Goal: Information Seeking & Learning: Compare options

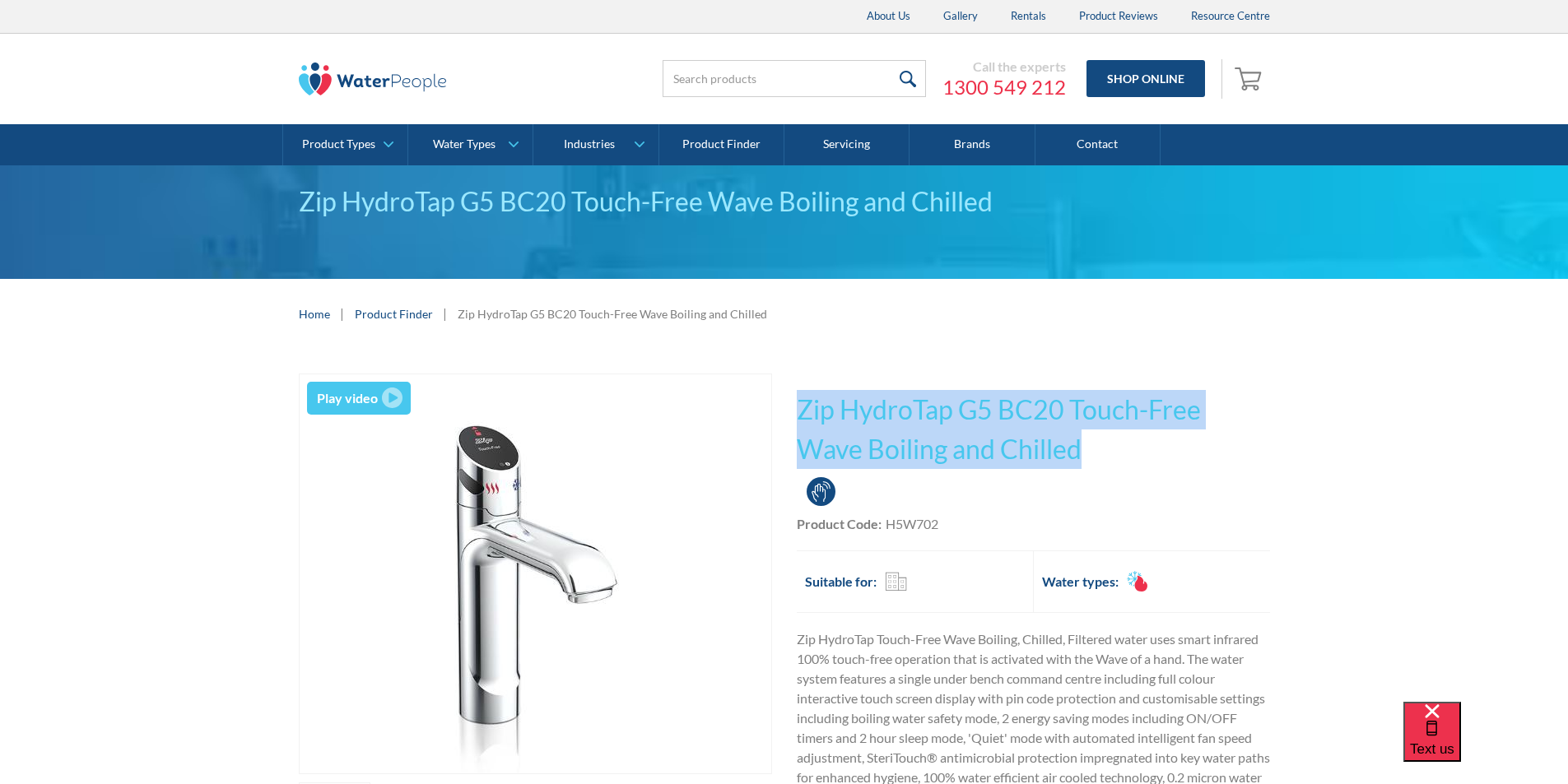
drag, startPoint x: 1029, startPoint y: 448, endPoint x: 795, endPoint y: 398, distance: 239.3
click at [795, 398] on div "Play video Fits Most Brands Best Seller No items found. This tap design is incl…" at bounding box center [785, 673] width 972 height 601
copy h1 "Zip HydroTap G5 BC20 Touch-Free Wave Boiling and Chilled"
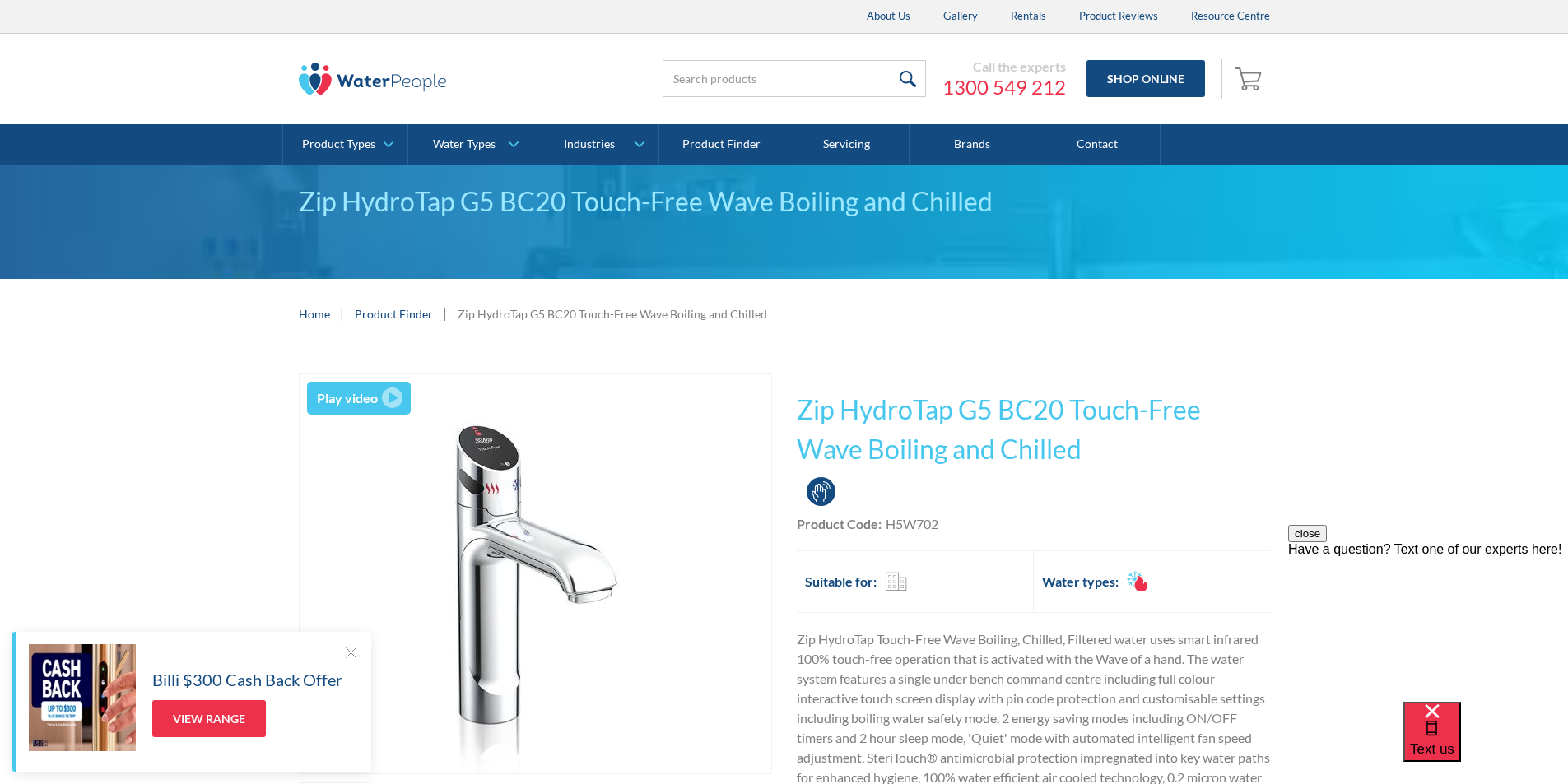
click at [943, 519] on div "Product Code: H5W702" at bounding box center [1033, 523] width 474 height 20
drag, startPoint x: 938, startPoint y: 525, endPoint x: 886, endPoint y: 528, distance: 52.1
click at [886, 528] on div "H5W702" at bounding box center [912, 523] width 53 height 20
copy div "H5W702"
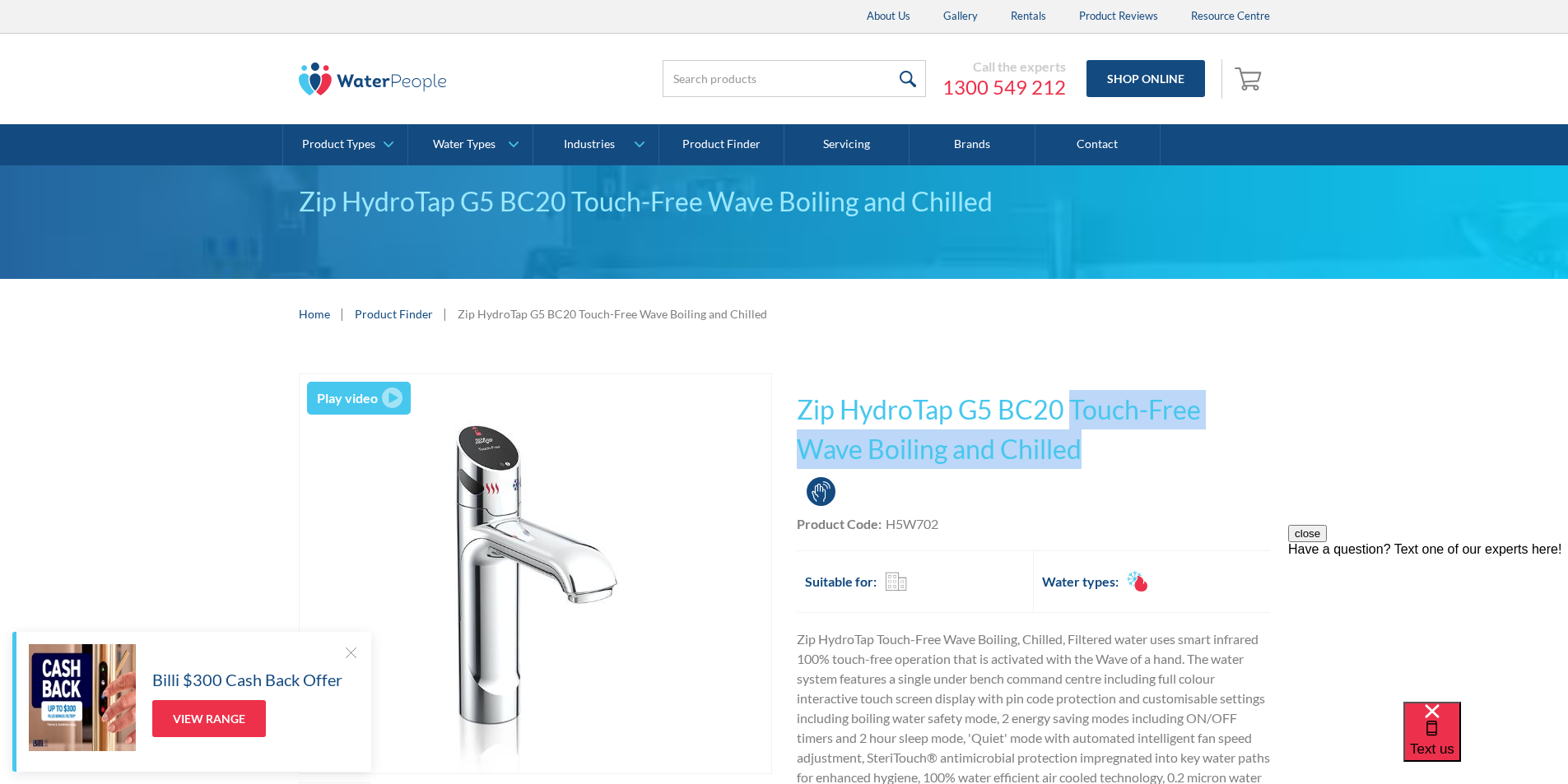
drag, startPoint x: 1019, startPoint y: 453, endPoint x: 1074, endPoint y: 395, distance: 79.9
click at [1072, 394] on h1 "Zip HydroTap G5 BC20 Touch-Free Wave Boiling and Chilled" at bounding box center [1033, 430] width 474 height 79
copy h1 "Touch-Free Wave Boiling and Chilled"
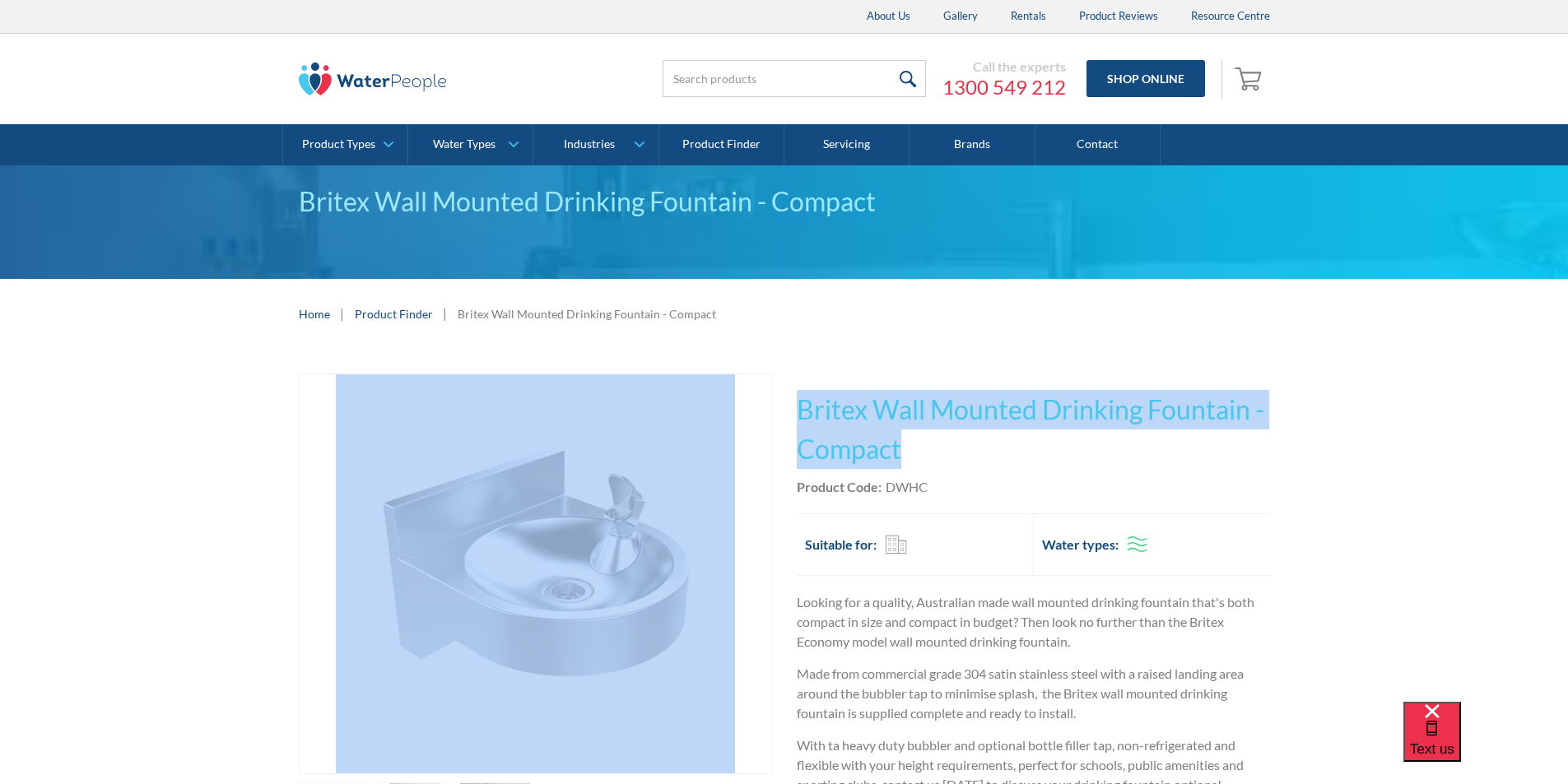
drag, startPoint x: 0, startPoint y: 0, endPoint x: 776, endPoint y: 396, distance: 871.2
click at [774, 396] on div "Play video Fits Most Brands Best Seller No items found. This tap design is incl…" at bounding box center [785, 660] width 972 height 574
copy div "Fits Most Brands Best Seller No items found. This tap design is included in our…"
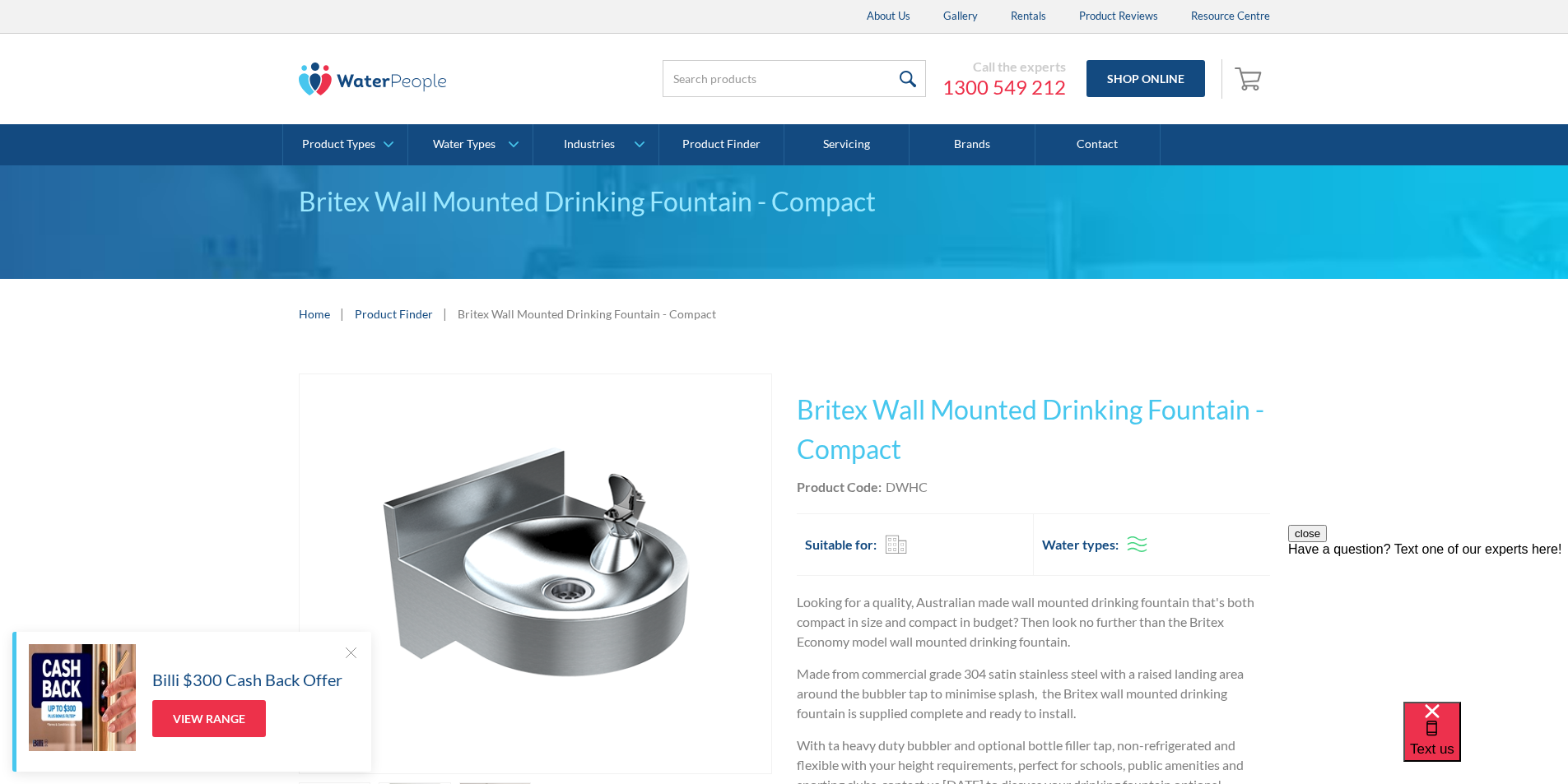
click at [947, 480] on div "Product Code: DWHC" at bounding box center [1033, 487] width 474 height 20
drag, startPoint x: 938, startPoint y: 483, endPoint x: 881, endPoint y: 486, distance: 57.1
click at [881, 486] on div "Product Code: DWHC" at bounding box center [1033, 487] width 474 height 20
copy div "DWHC"
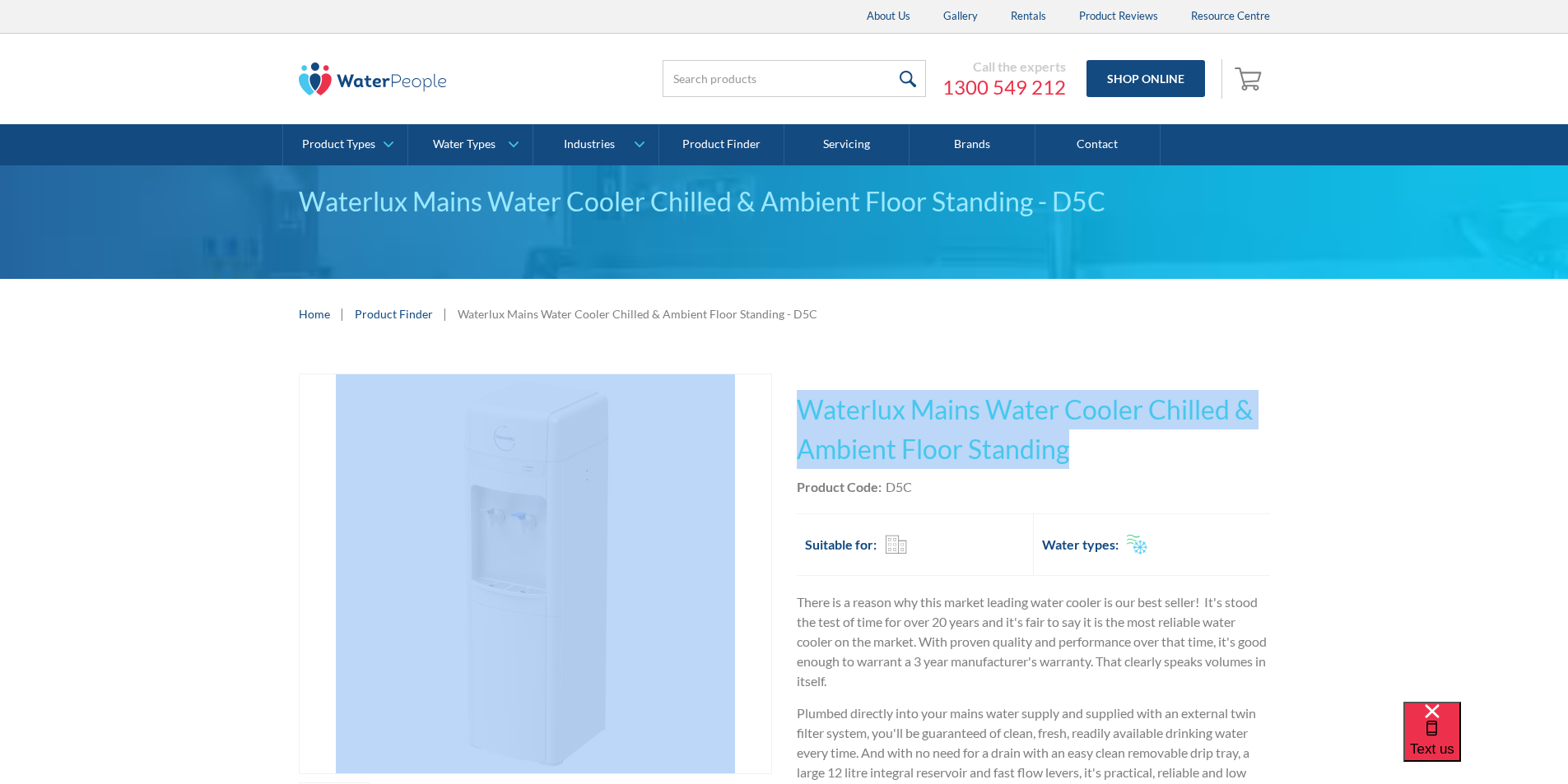
drag, startPoint x: 1078, startPoint y: 447, endPoint x: 770, endPoint y: 401, distance: 311.4
click at [770, 401] on div "Play video Fits Most Brands Best Seller No items found. This tap design is incl…" at bounding box center [785, 681] width 972 height 615
copy div "Fits Most Brands Best Seller No items found. This tap design is included in our…"
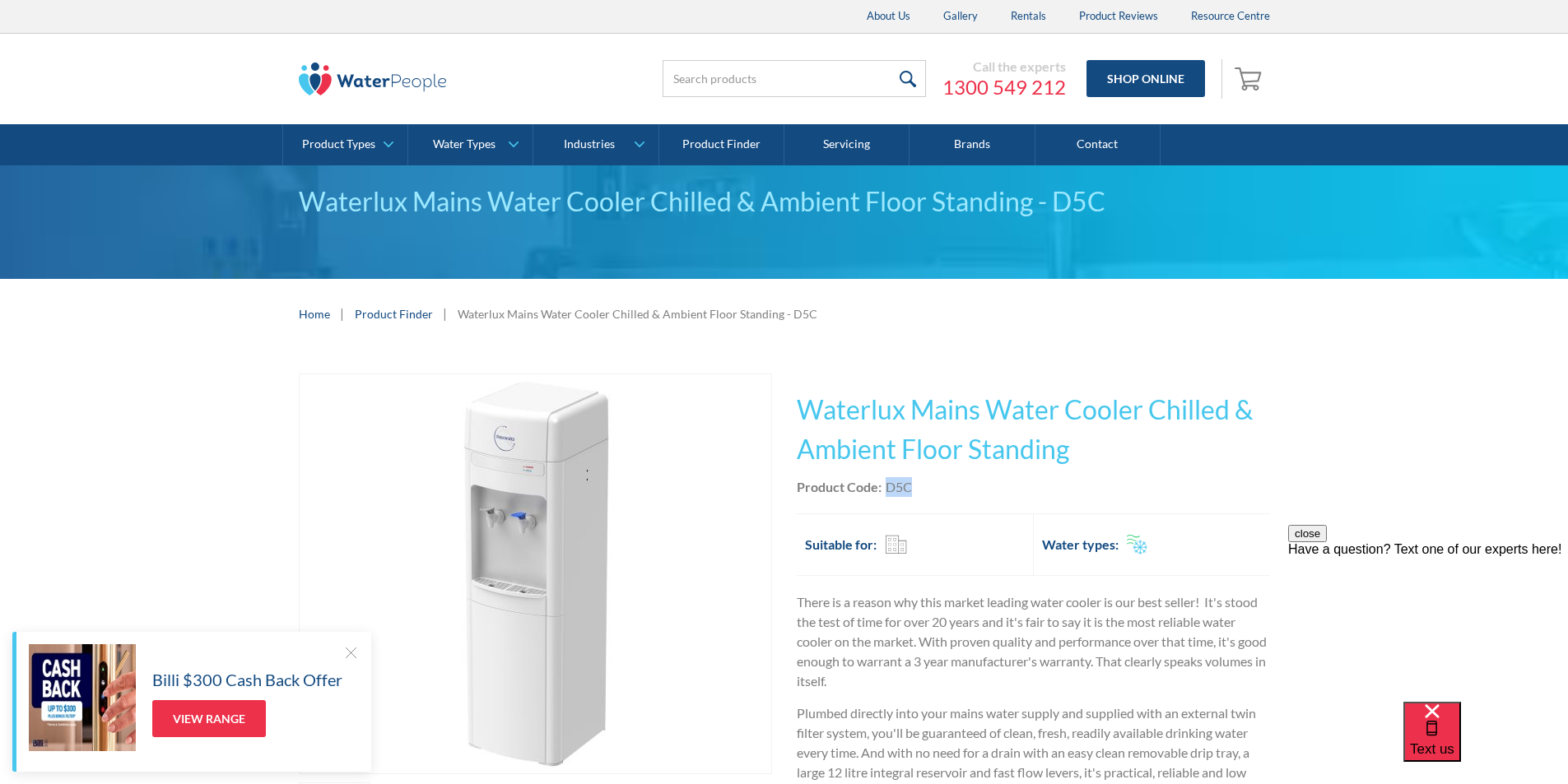
drag, startPoint x: 912, startPoint y: 488, endPoint x: 884, endPoint y: 485, distance: 28.2
click at [884, 485] on div "Product Code: D5C" at bounding box center [1033, 487] width 474 height 20
copy div "D5C"
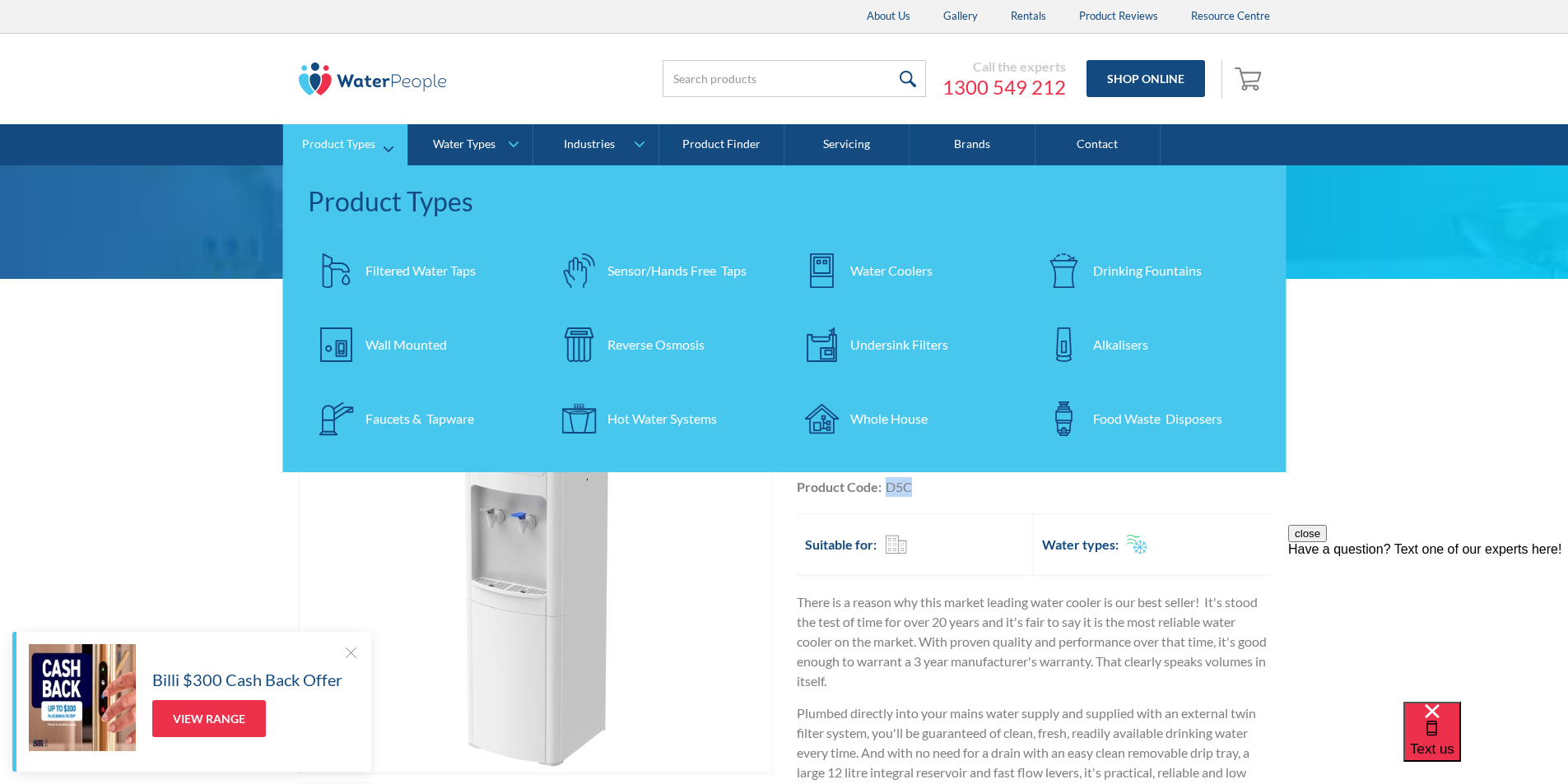
click at [400, 264] on div "Filtered Water Taps" at bounding box center [421, 270] width 111 height 20
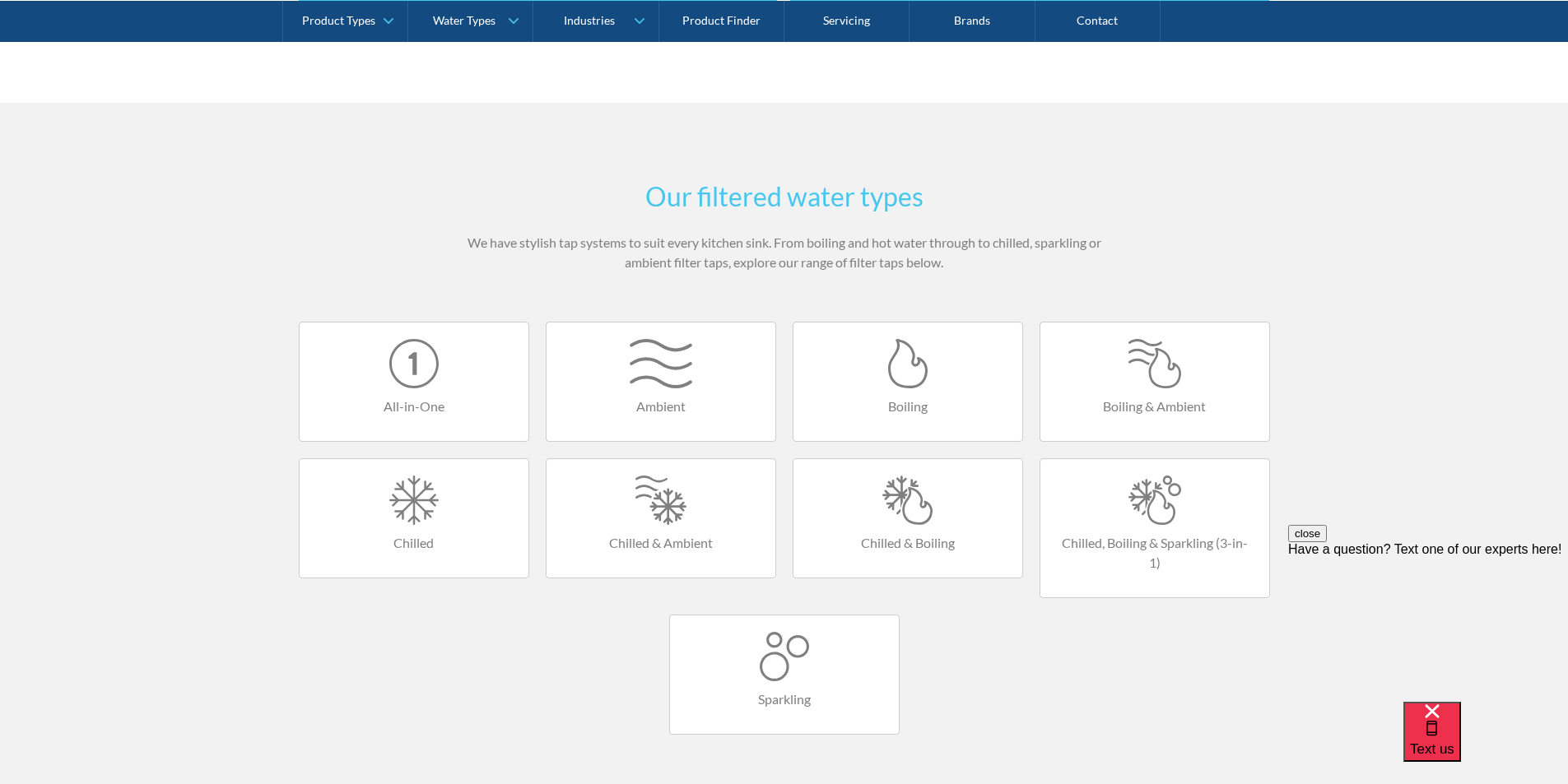
click at [784, 656] on div at bounding box center [784, 656] width 196 height 50
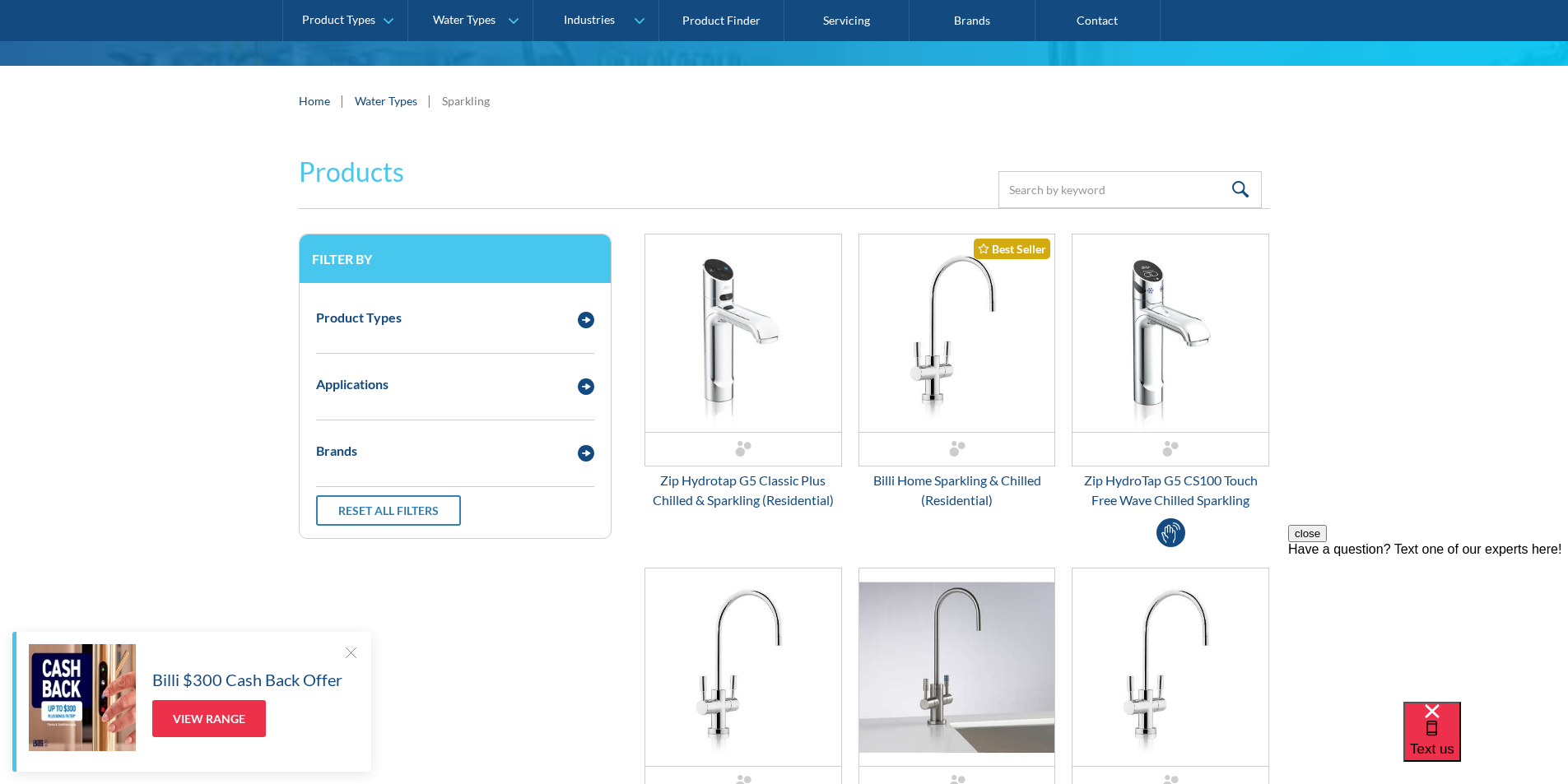
scroll to position [329, 0]
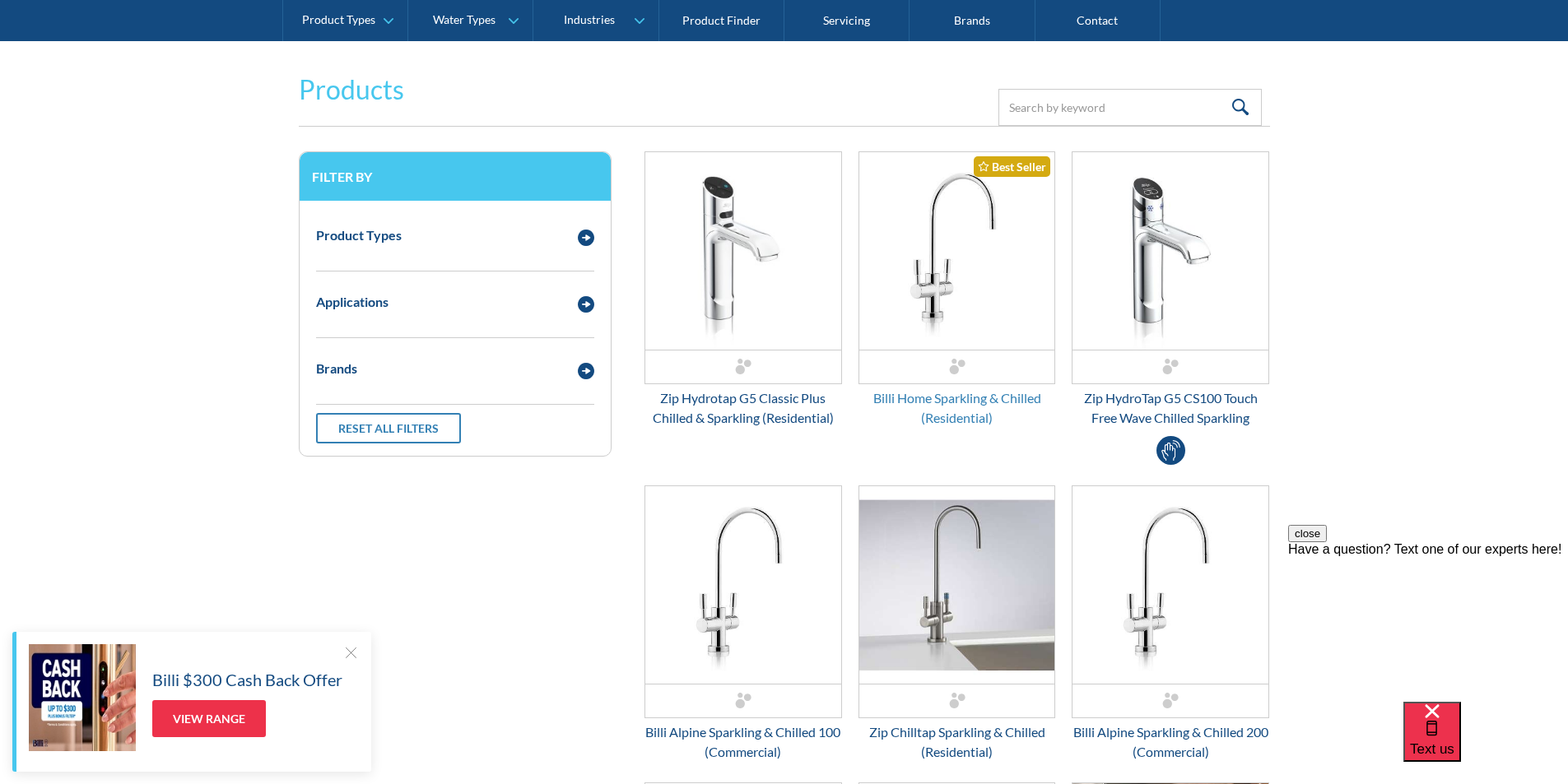
click at [950, 404] on div "Billi Home Sparkling & Chilled (Residential)" at bounding box center [957, 408] width 198 height 39
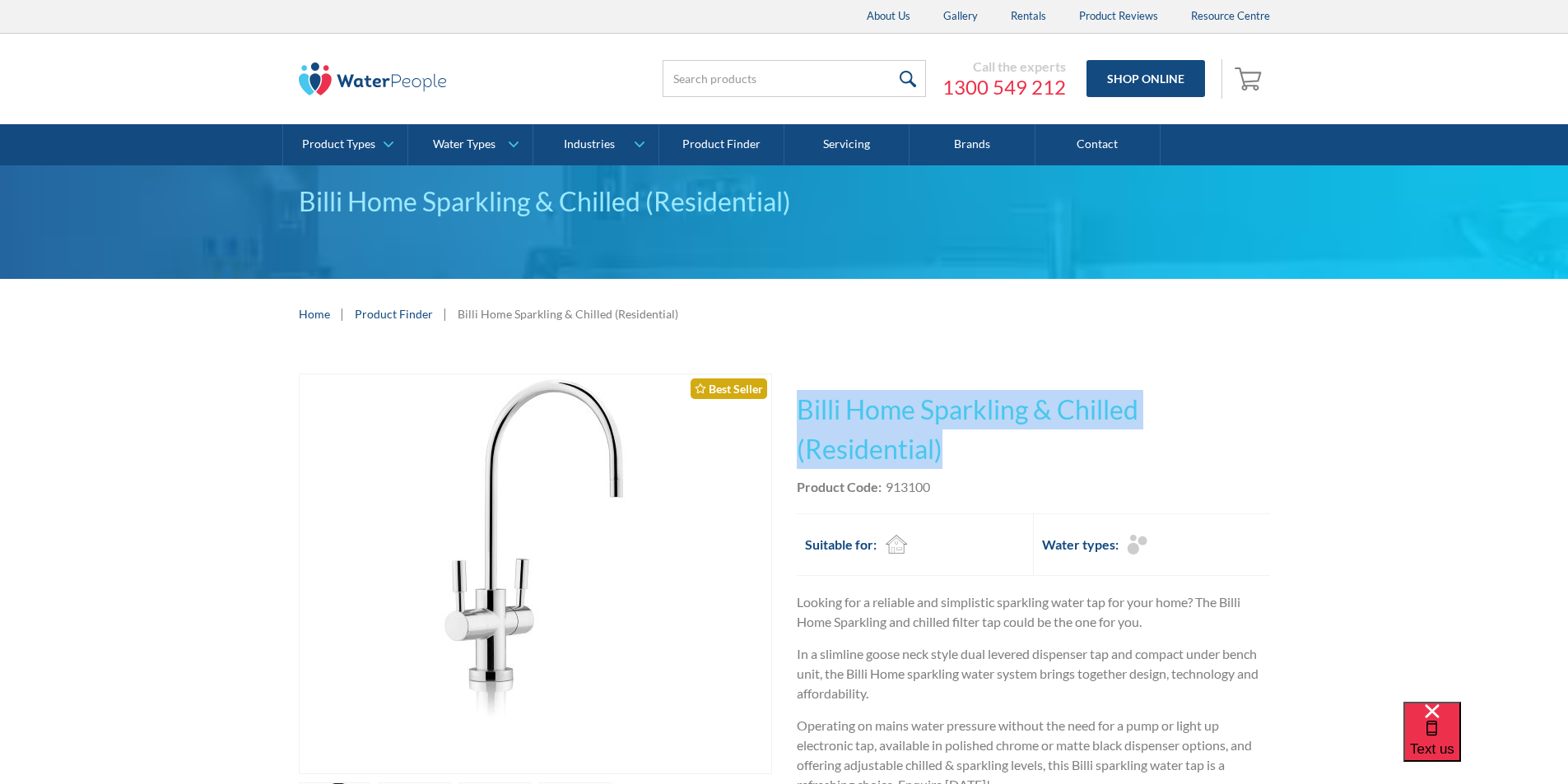
drag, startPoint x: 946, startPoint y: 444, endPoint x: 790, endPoint y: 405, distance: 160.8
click at [786, 403] on div "Play video Fits Most Brands Best Seller No items found. This tap design is incl…" at bounding box center [785, 651] width 972 height 556
copy h1 "Billi Home Sparkling & Chilled (Residential)"
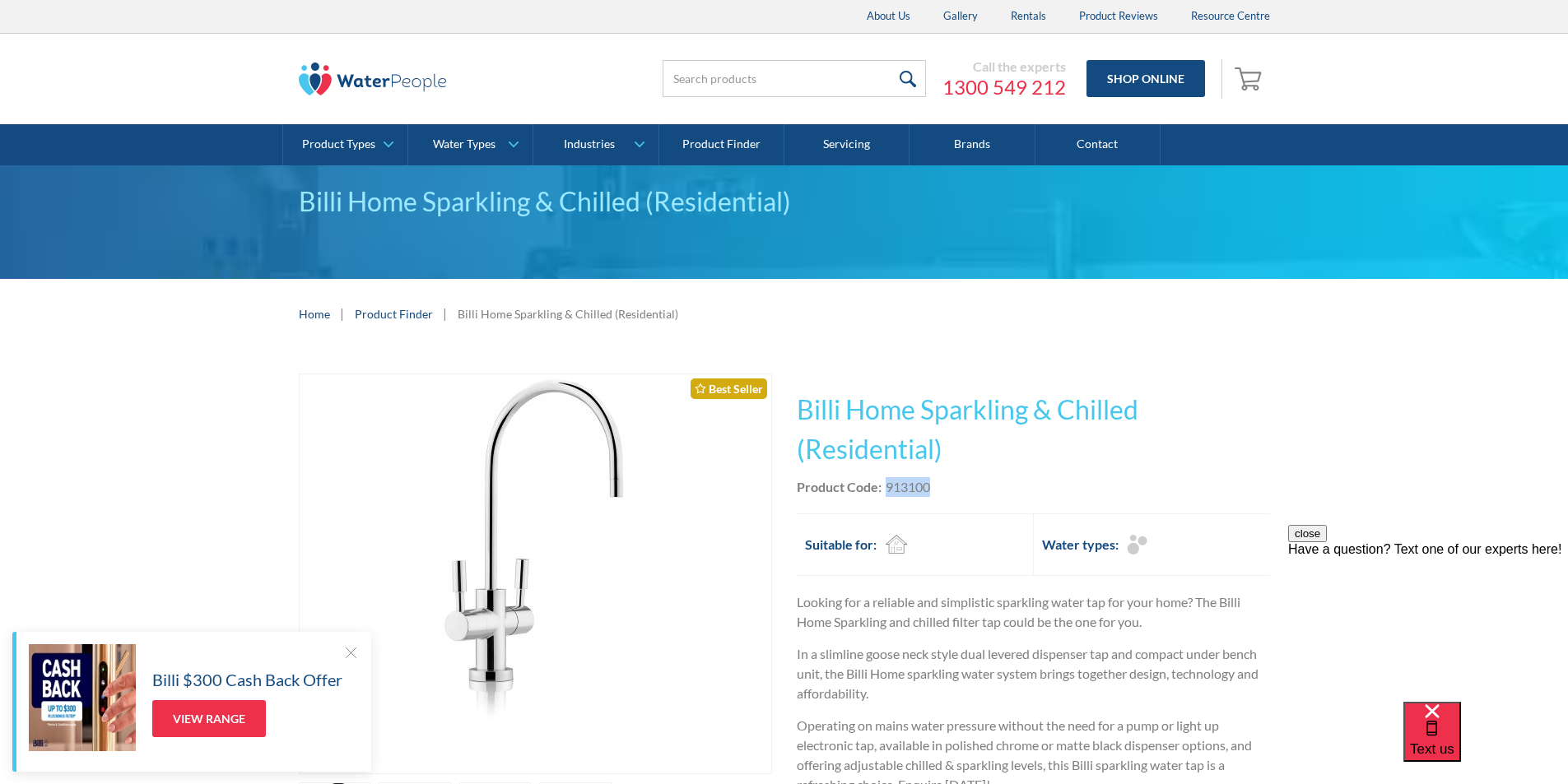
drag, startPoint x: 935, startPoint y: 485, endPoint x: 881, endPoint y: 494, distance: 54.7
click at [883, 492] on div "Product Code: 913100" at bounding box center [1033, 487] width 474 height 20
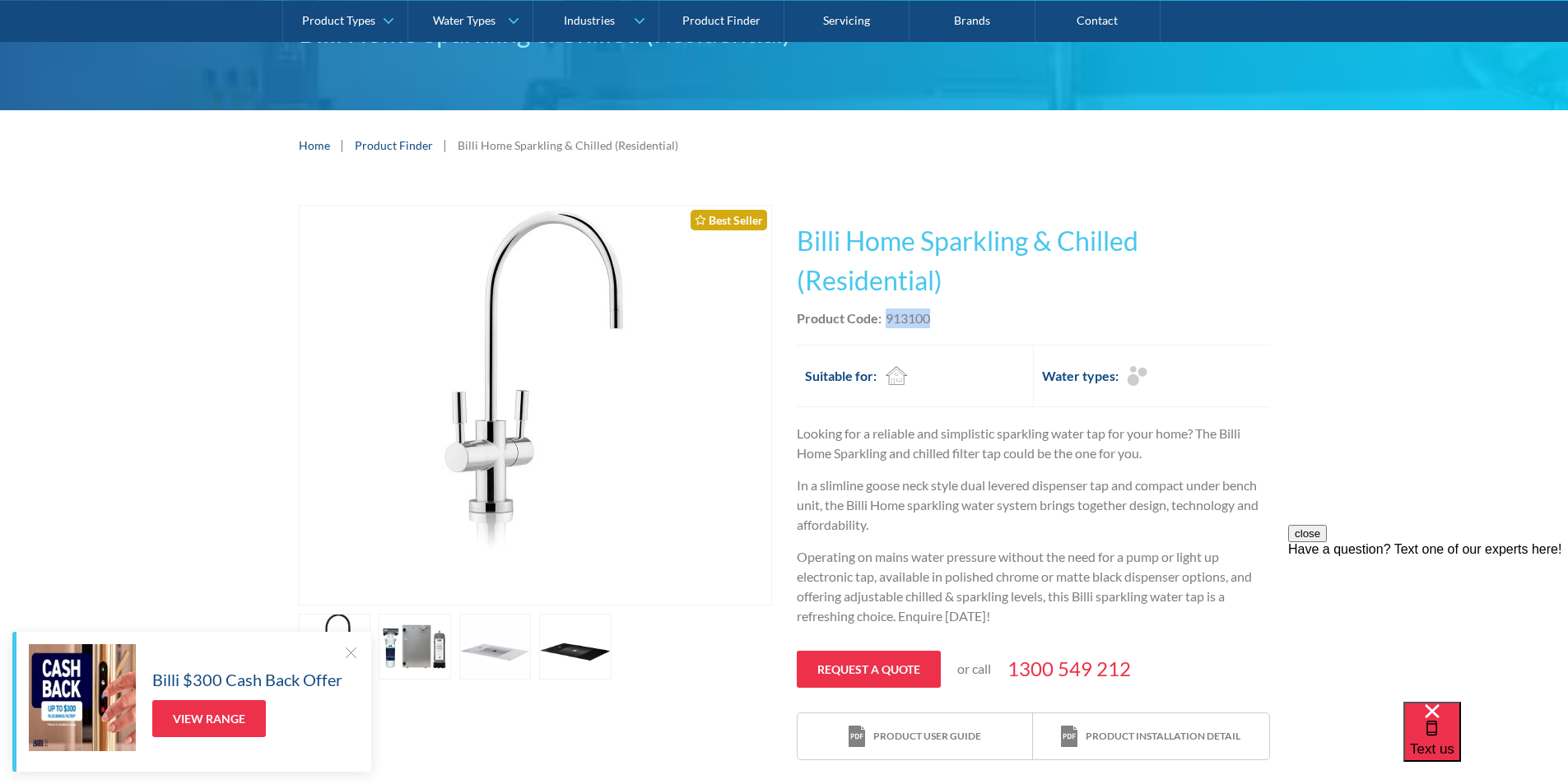
scroll to position [165, 0]
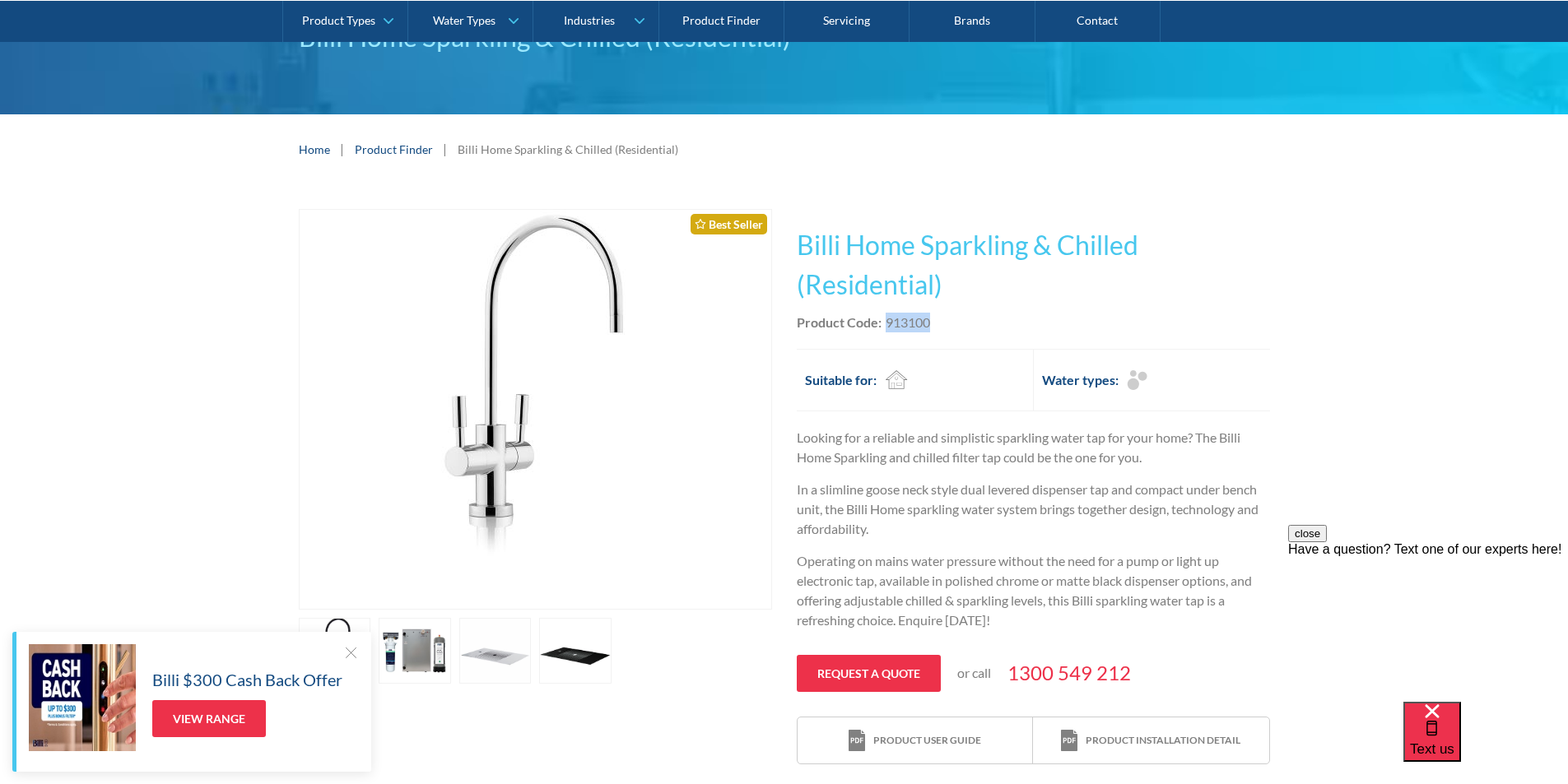
copy div "913100"
